Goal: Task Accomplishment & Management: Complete application form

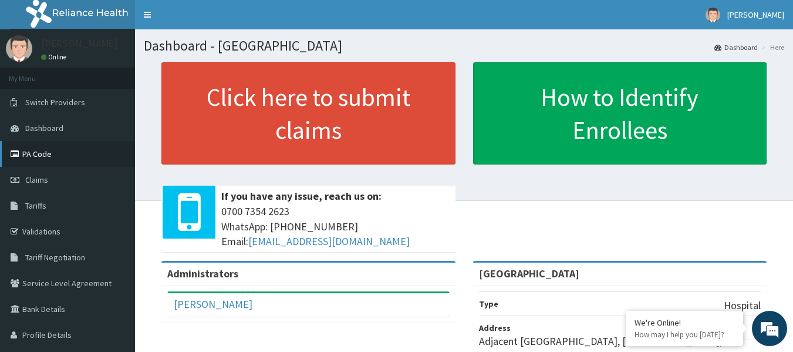
click at [98, 166] on link "PA Code" at bounding box center [67, 154] width 135 height 26
click at [67, 184] on link "Claims" at bounding box center [67, 180] width 135 height 26
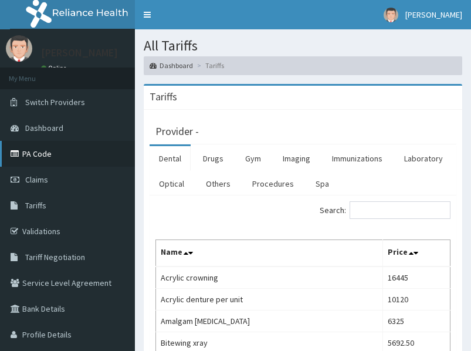
click at [33, 158] on link "PA Code" at bounding box center [67, 154] width 135 height 26
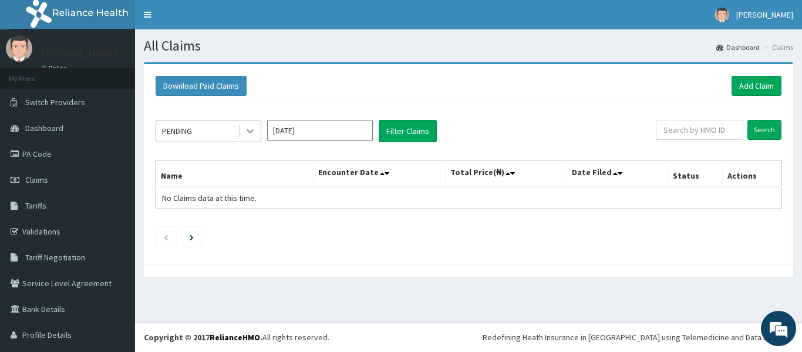
click at [254, 135] on icon at bounding box center [250, 131] width 12 height 12
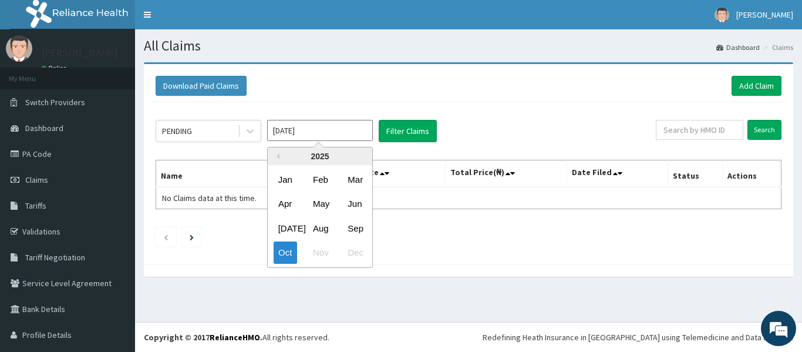
click at [312, 138] on input "Oct 2025" at bounding box center [320, 130] width 106 height 21
click at [356, 228] on div "Sep" at bounding box center [354, 228] width 23 height 22
type input "Sep 2025"
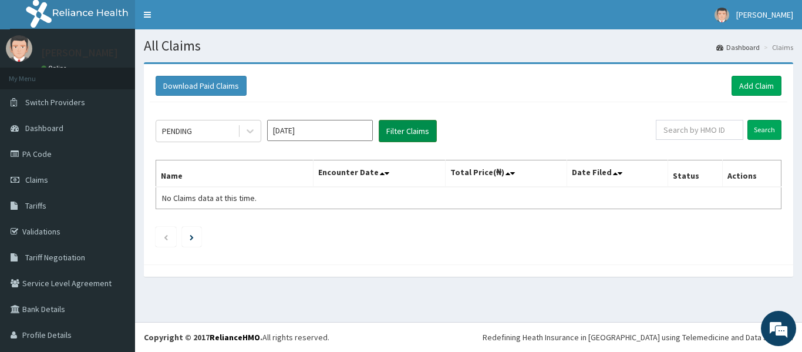
click at [409, 132] on button "Filter Claims" at bounding box center [408, 131] width 58 height 22
click at [404, 129] on button "Filter Claims" at bounding box center [408, 131] width 58 height 22
click at [748, 87] on link "Add Claim" at bounding box center [756, 86] width 50 height 20
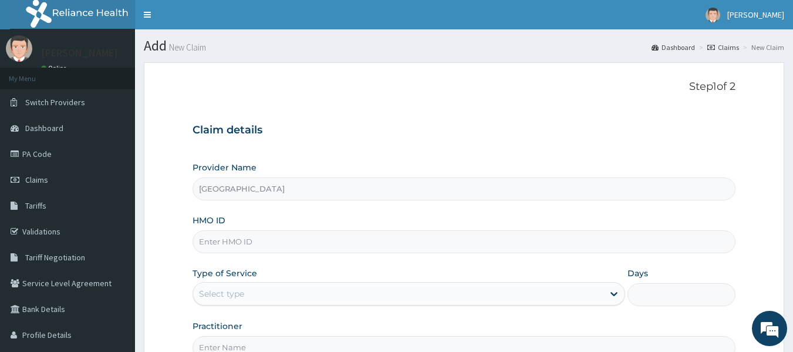
click at [280, 250] on input "HMO ID" at bounding box center [465, 241] width 544 height 23
type input "hwl/10035/b"
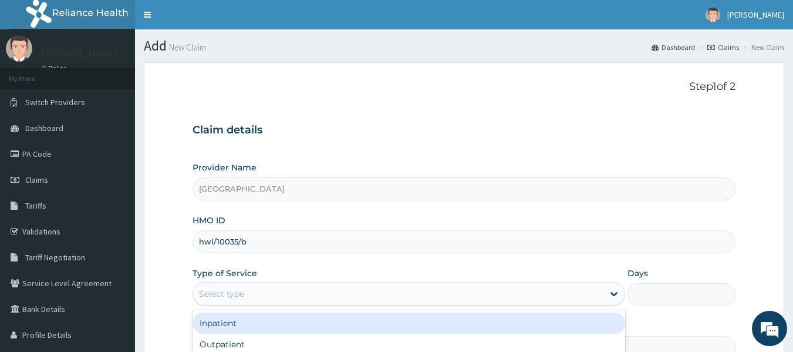
click at [271, 302] on div "Select type" at bounding box center [398, 293] width 410 height 19
click at [245, 327] on div "Inpatient" at bounding box center [409, 322] width 433 height 21
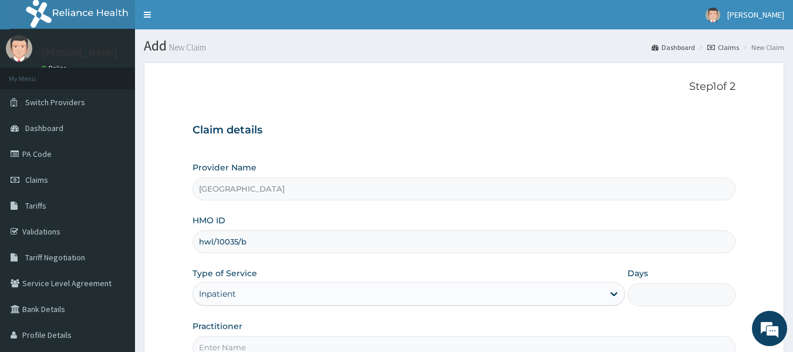
click at [657, 295] on input "Days" at bounding box center [682, 294] width 108 height 23
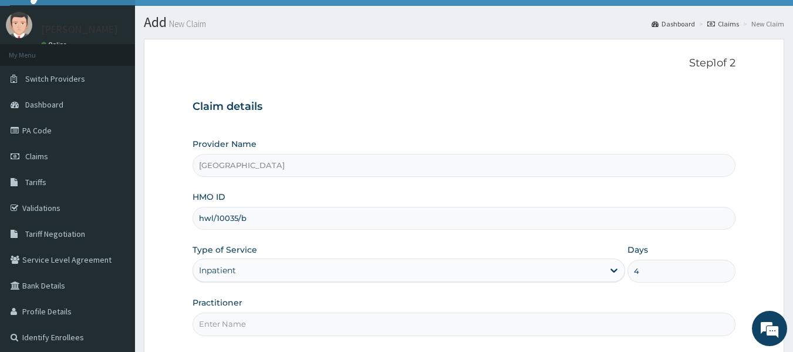
scroll to position [131, 0]
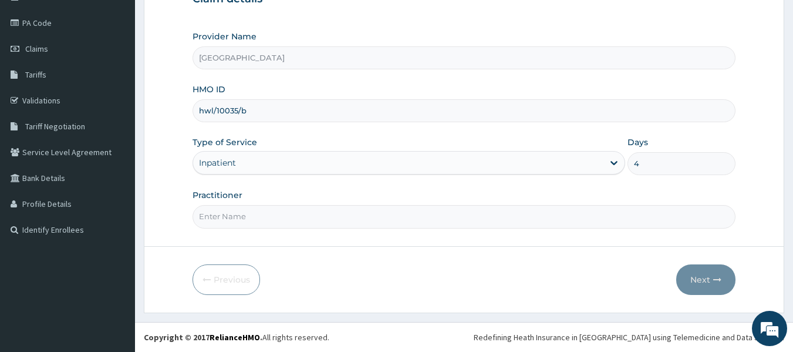
type input "4"
click at [325, 228] on input "Practitioner" at bounding box center [465, 216] width 544 height 23
type input "e"
type input "F"
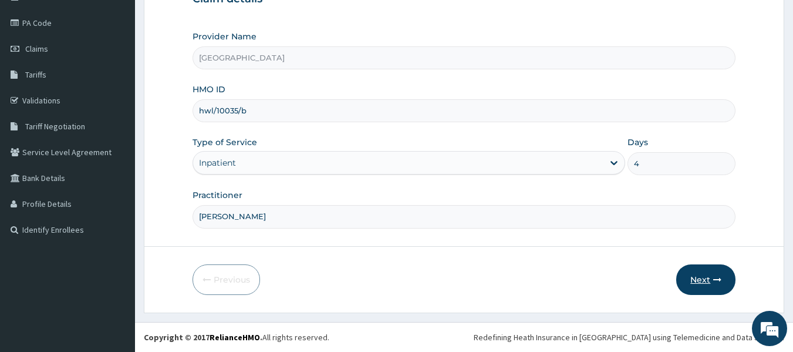
type input "DR ADEYINKA"
click at [709, 285] on button "Next" at bounding box center [705, 279] width 59 height 31
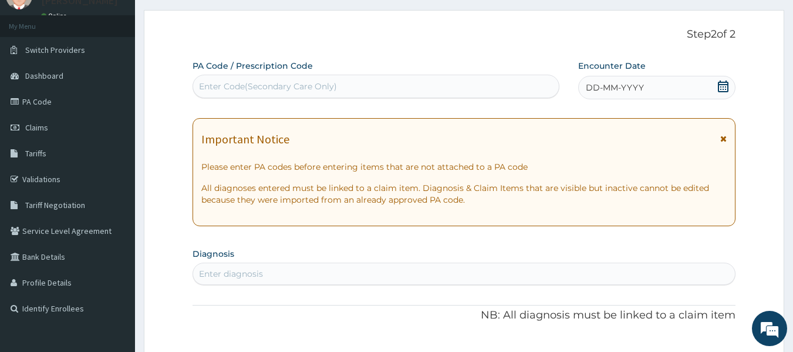
scroll to position [0, 0]
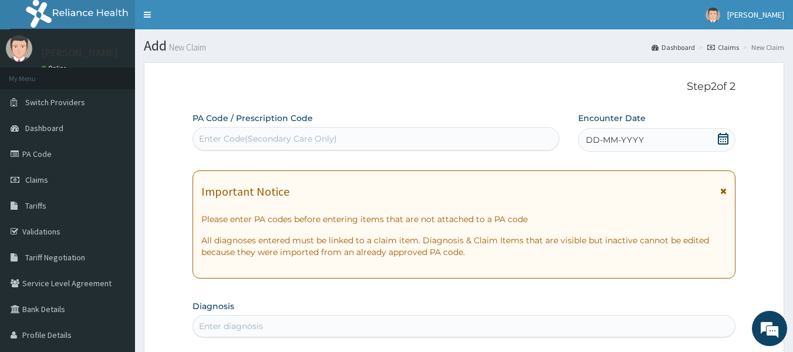
click at [291, 137] on div "Enter Code(Secondary Care Only)" at bounding box center [268, 139] width 138 height 12
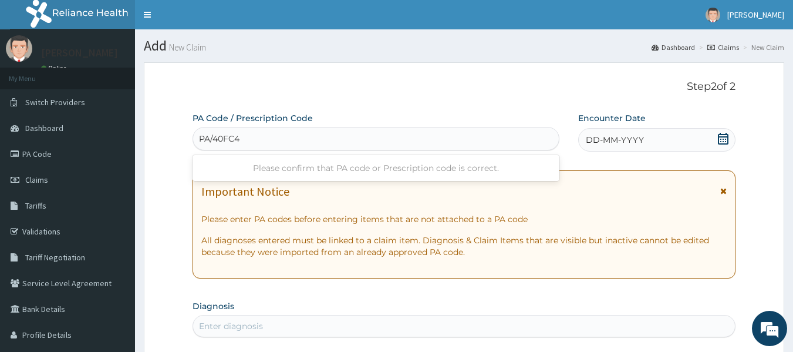
type input "PA/40FC47"
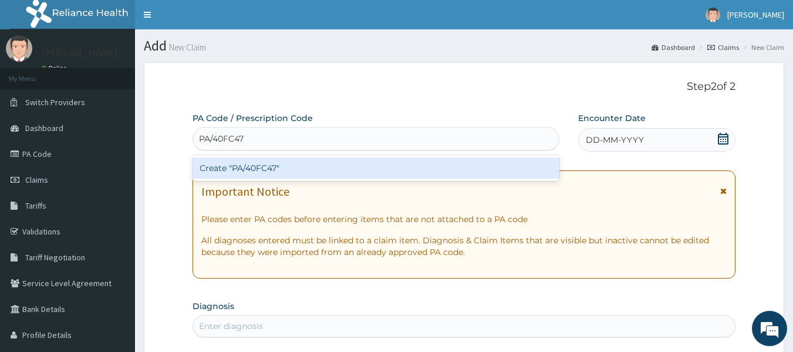
click at [286, 172] on div "Create "PA/40FC47"" at bounding box center [376, 167] width 367 height 21
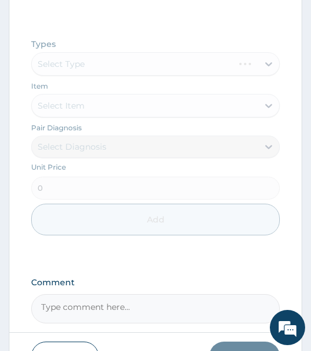
scroll to position [705, 0]
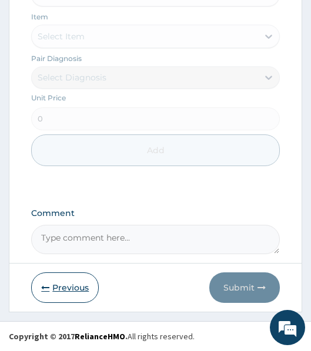
click at [75, 284] on button "Previous" at bounding box center [65, 287] width 68 height 31
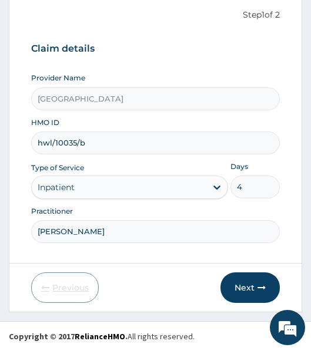
scroll to position [114, 0]
click at [91, 146] on input "hwl/10035/b" at bounding box center [155, 142] width 248 height 23
type input "hwl/10035/D"
click at [251, 290] on button "Next" at bounding box center [249, 287] width 59 height 31
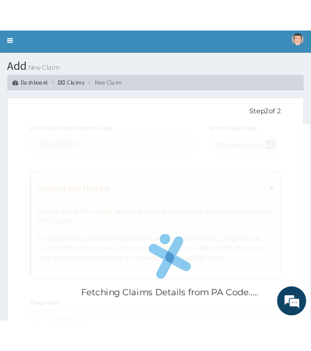
scroll to position [0, 0]
